Goal: Task Accomplishment & Management: Manage account settings

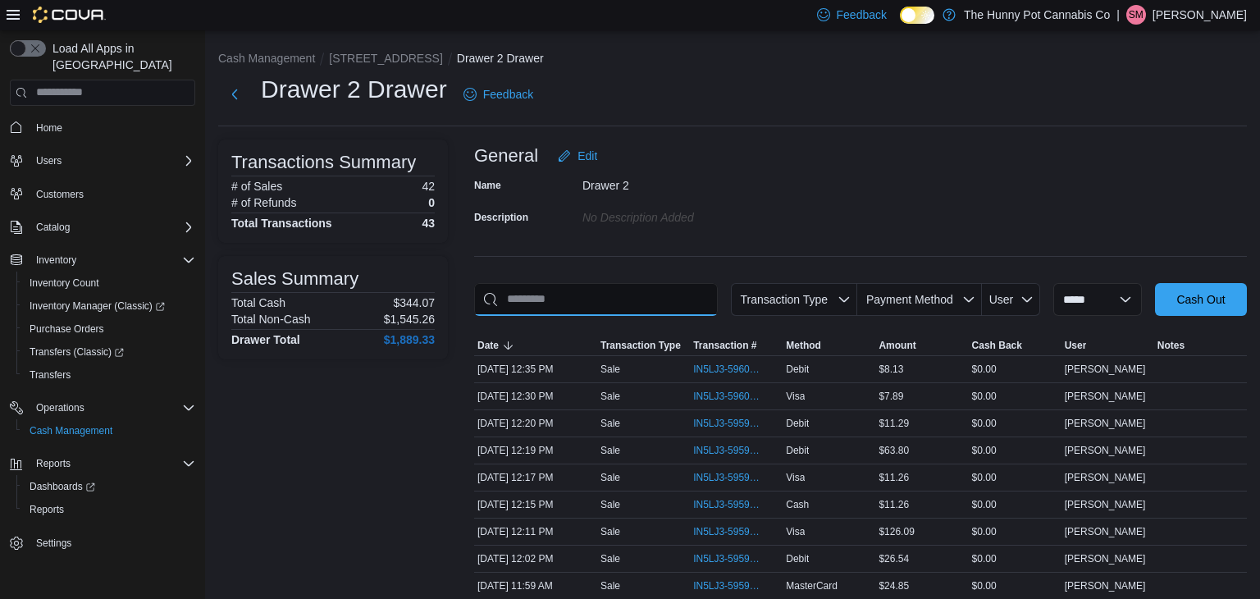
click at [580, 295] on input "This is a search bar. As you type, the results lower in the page will automatic…" at bounding box center [596, 299] width 244 height 33
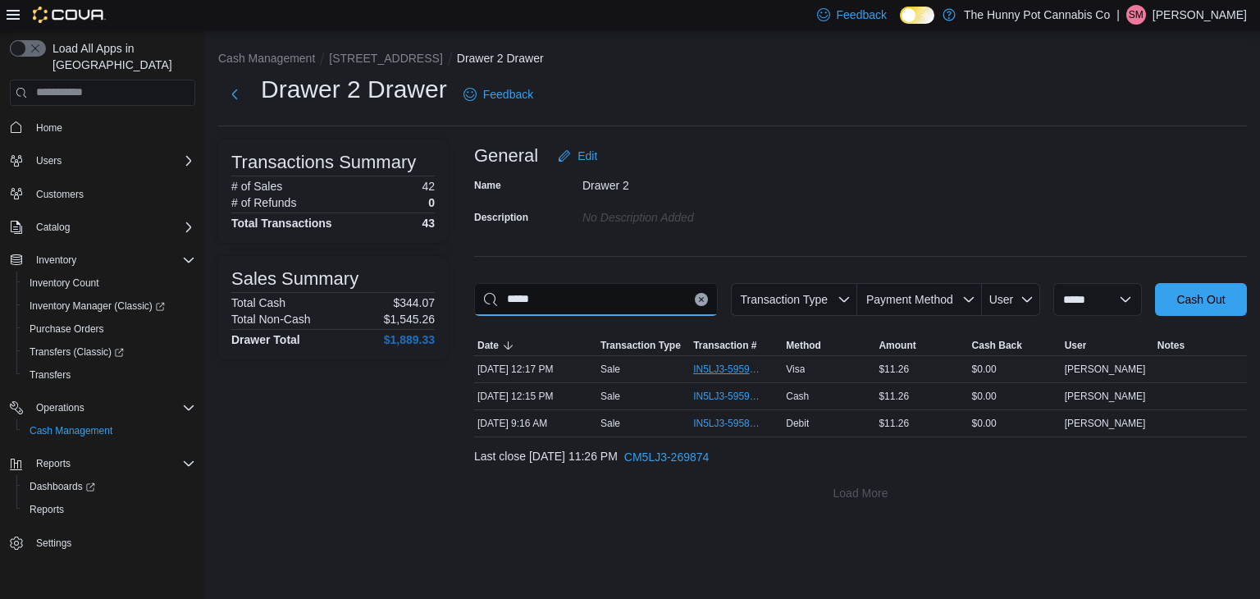
type input "*****"
click at [725, 370] on span "IN5LJ3-5959918" at bounding box center [728, 369] width 70 height 13
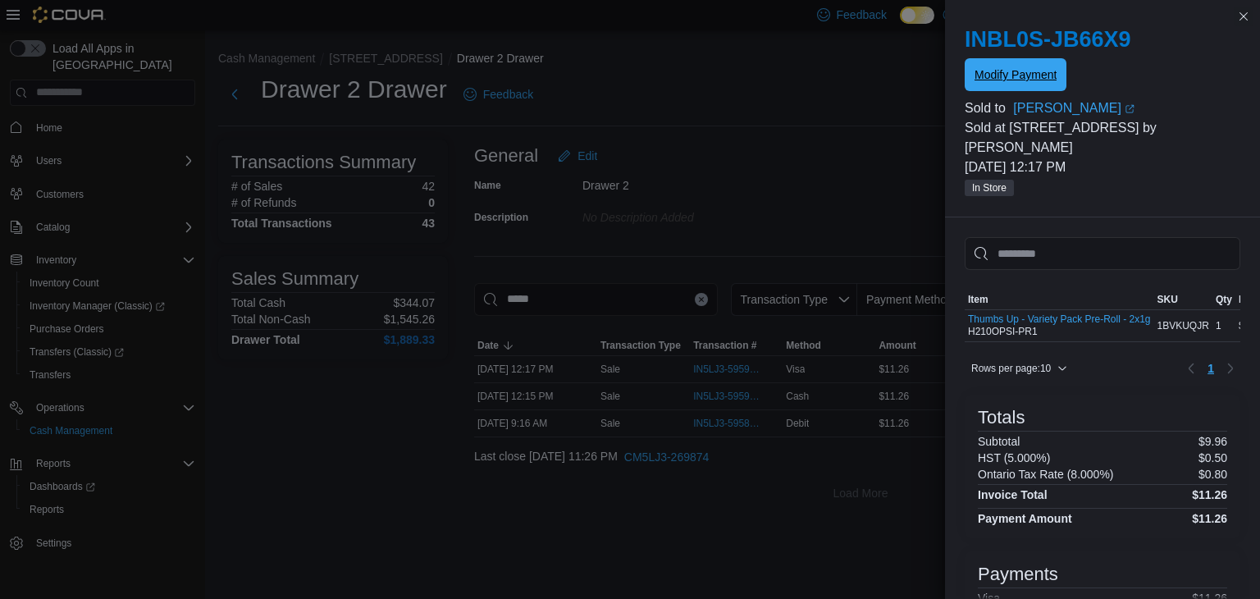
click at [1029, 72] on span "Modify Payment" at bounding box center [1016, 74] width 82 height 16
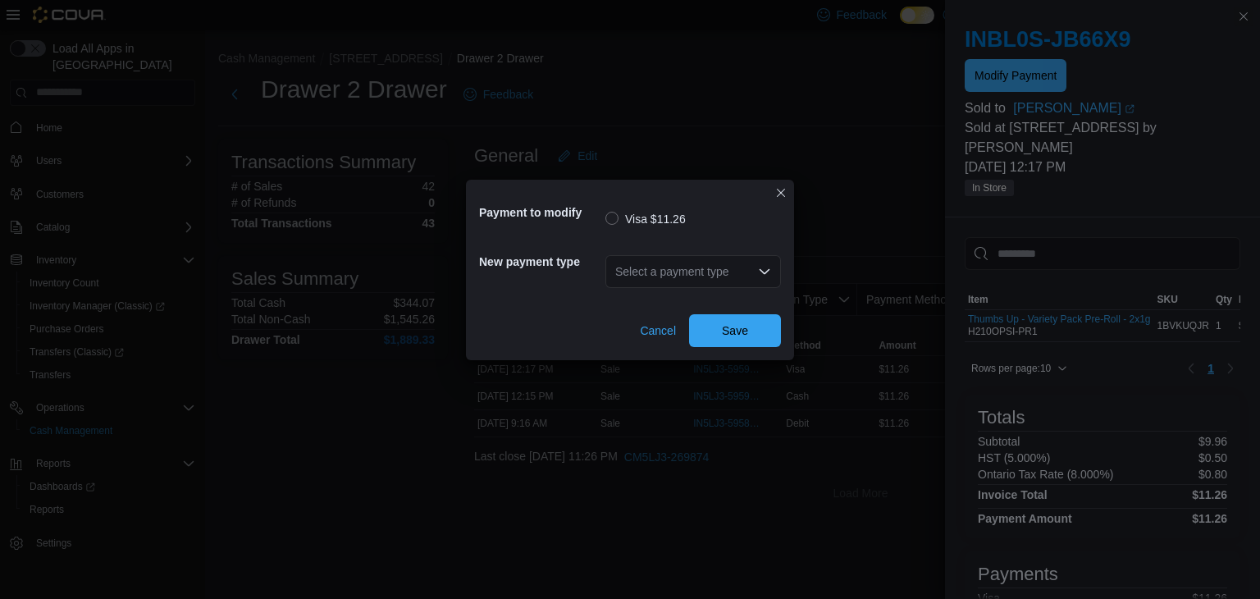
click at [691, 276] on div "Select a payment type" at bounding box center [694, 271] width 176 height 33
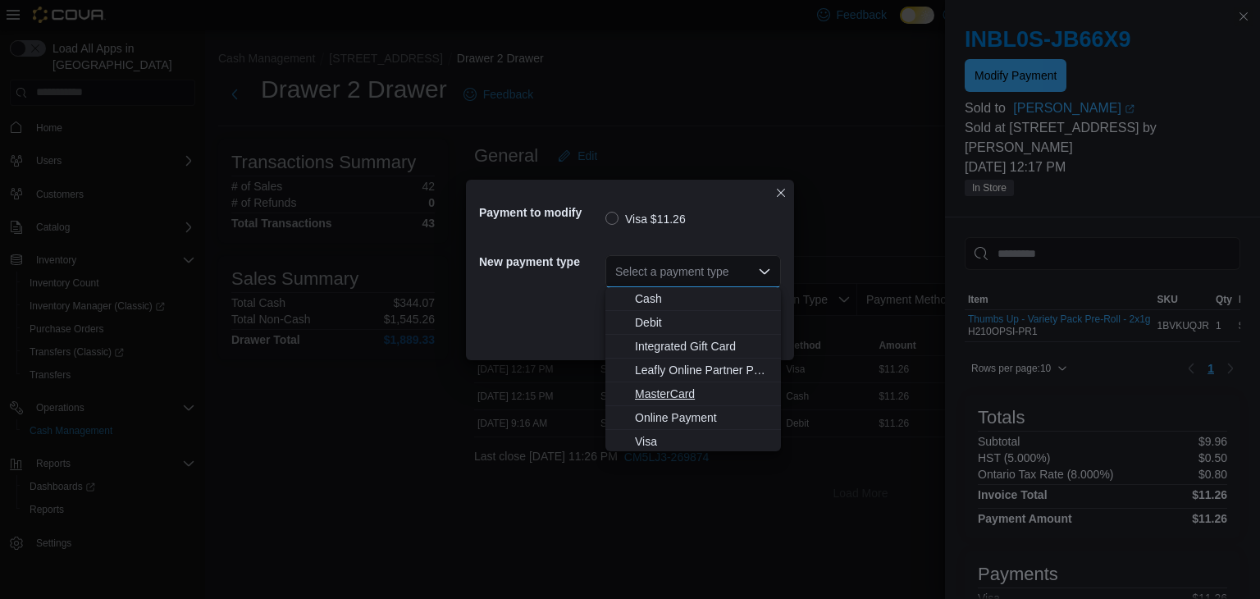
click at [688, 396] on span "MasterCard" at bounding box center [703, 394] width 136 height 16
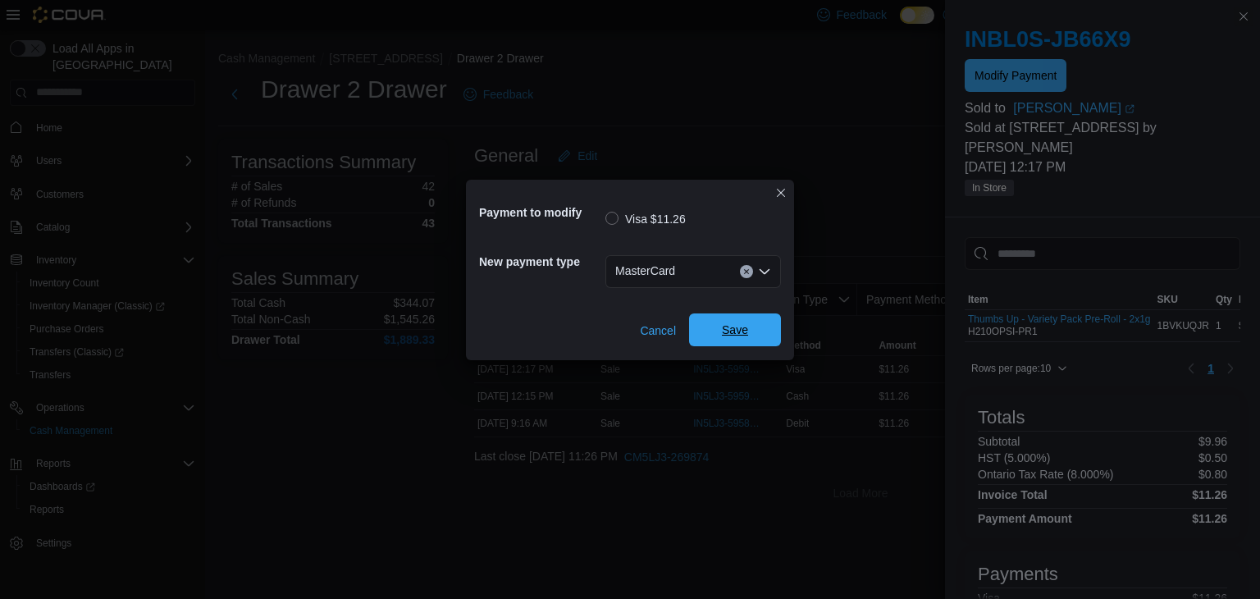
click at [705, 327] on span "Save" at bounding box center [735, 329] width 72 height 33
